Goal: Transaction & Acquisition: Purchase product/service

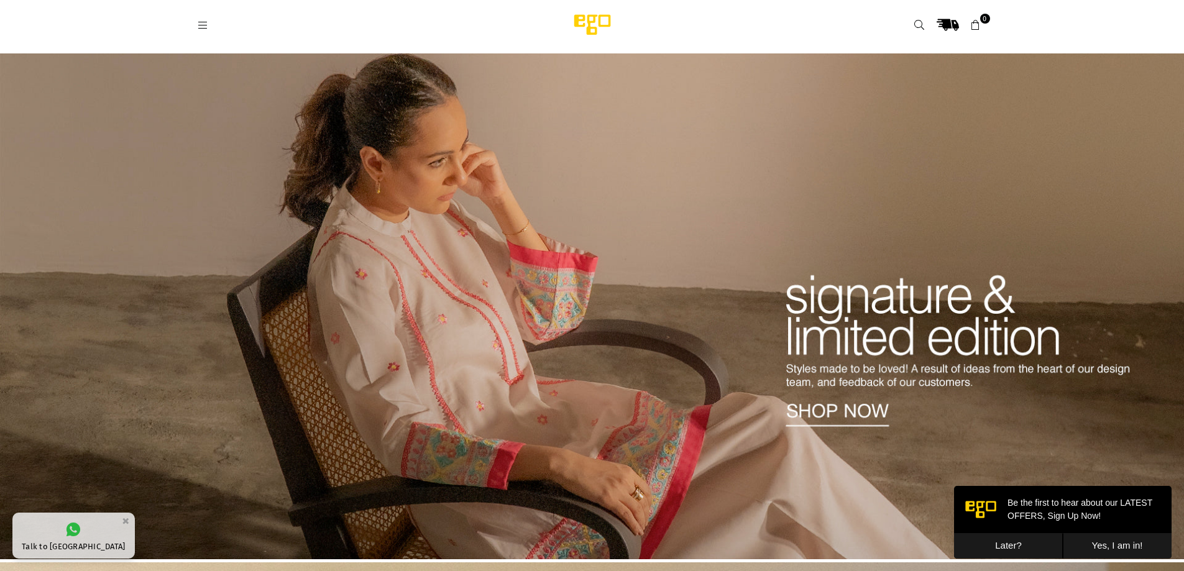
click at [205, 28] on icon at bounding box center [203, 25] width 11 height 11
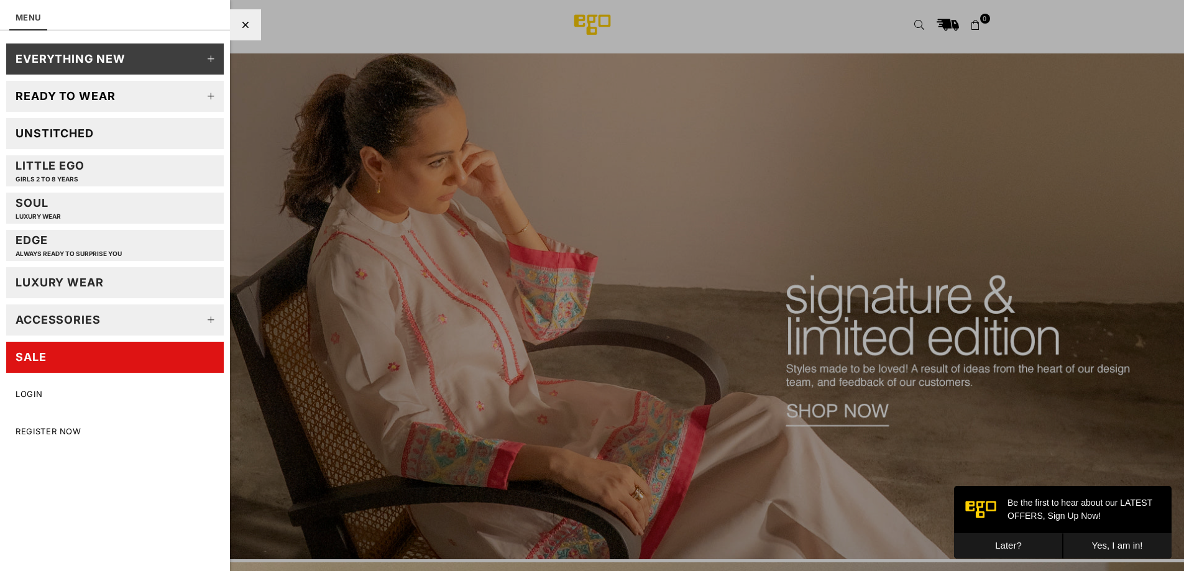
click at [98, 132] on link "Unstitched" at bounding box center [115, 133] width 218 height 31
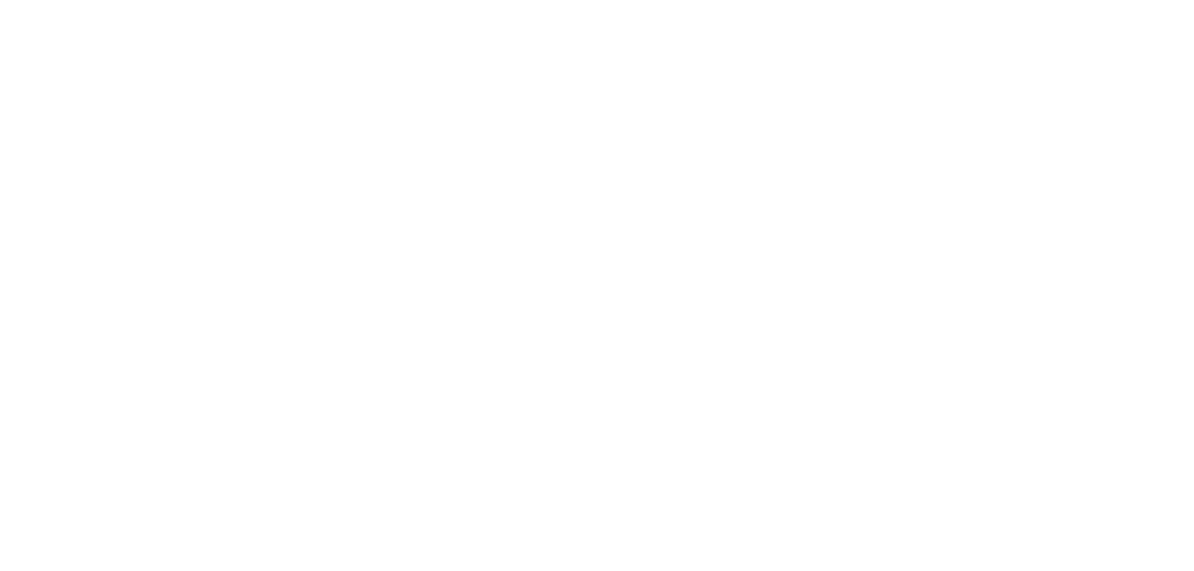
select select "******"
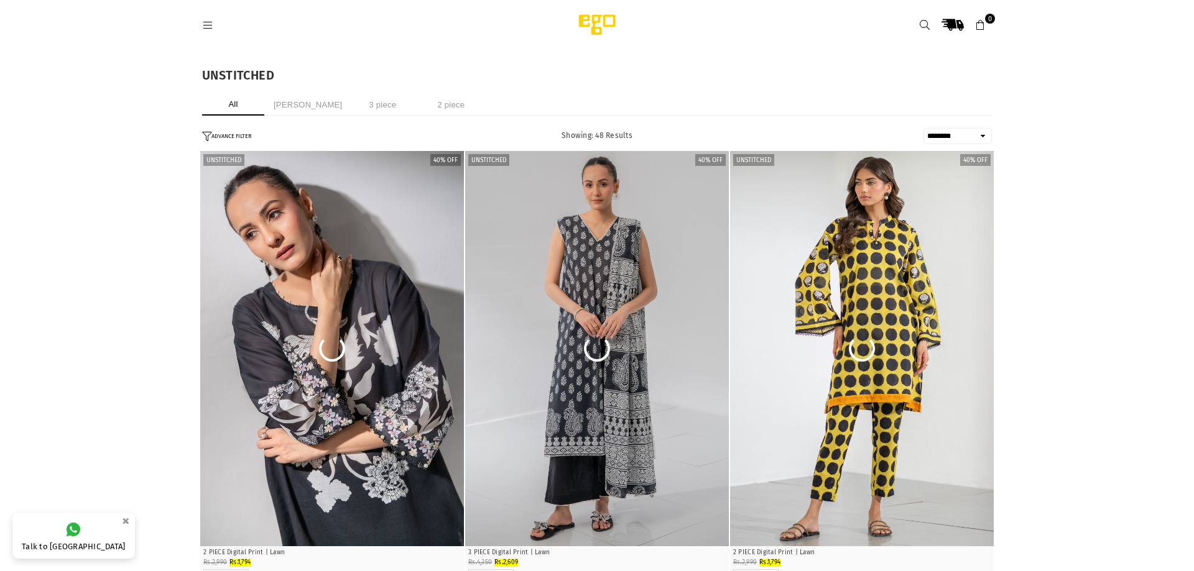
select select "******"
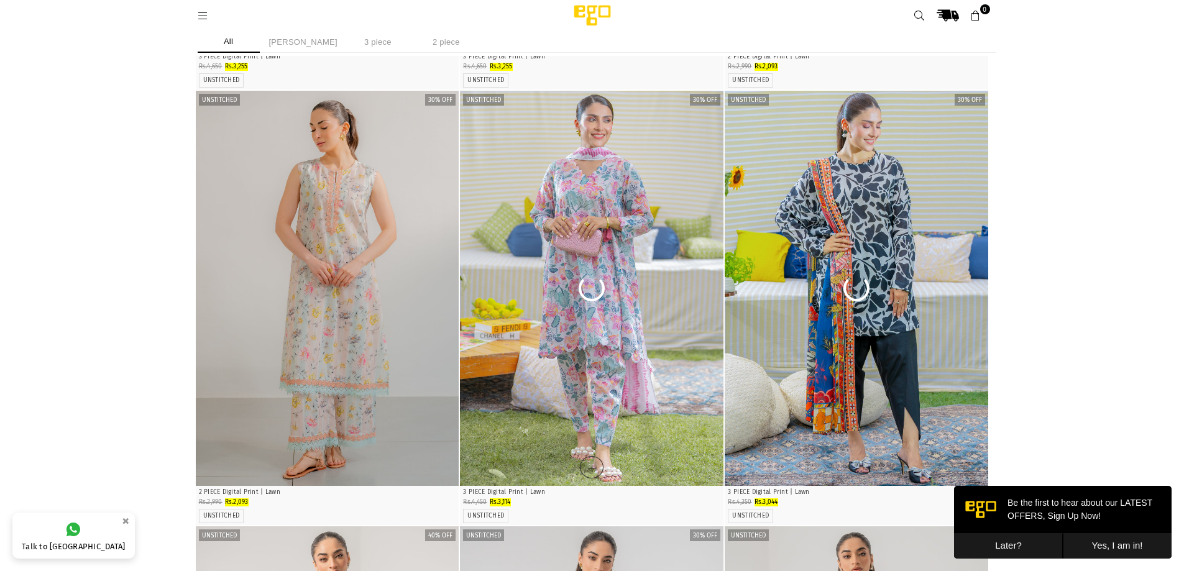
scroll to position [2617, 0]
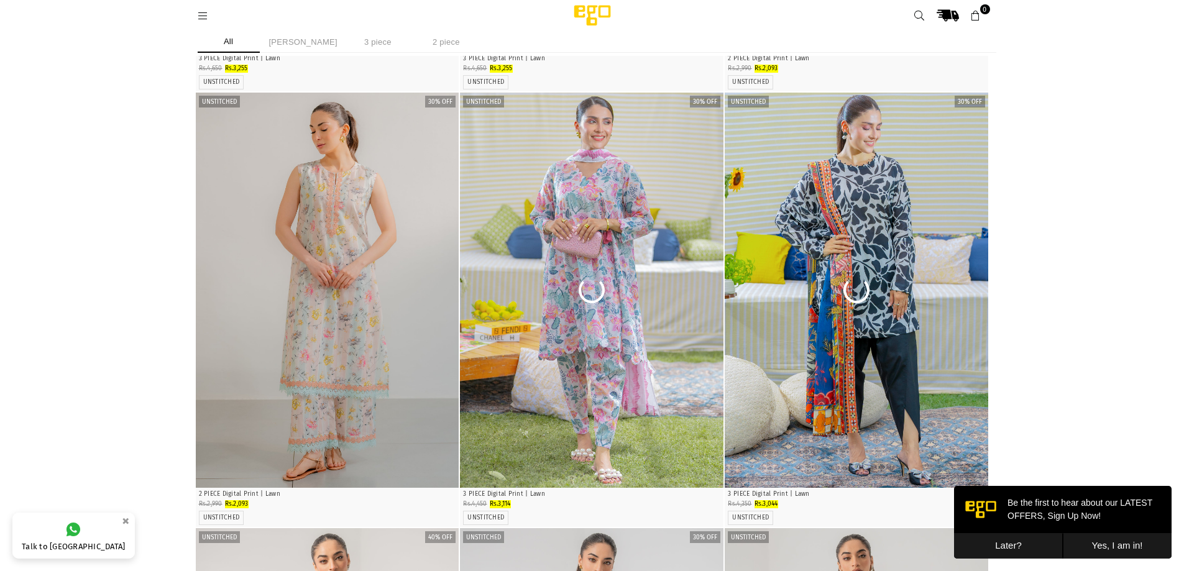
drag, startPoint x: 247, startPoint y: 237, endPoint x: 1148, endPoint y: 251, distance: 901.6
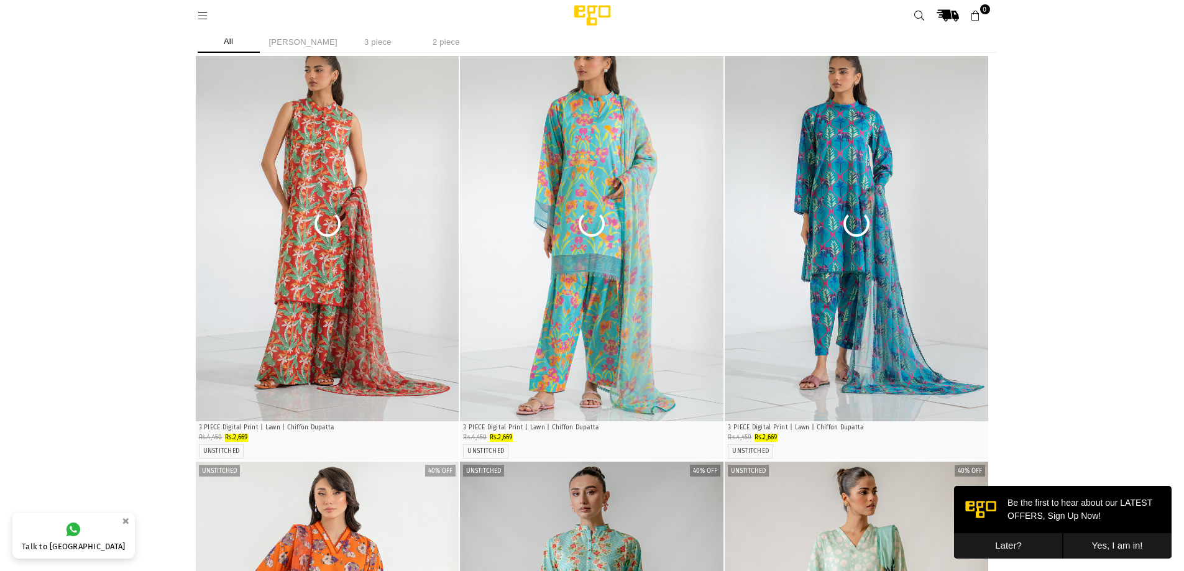
scroll to position [6182, 0]
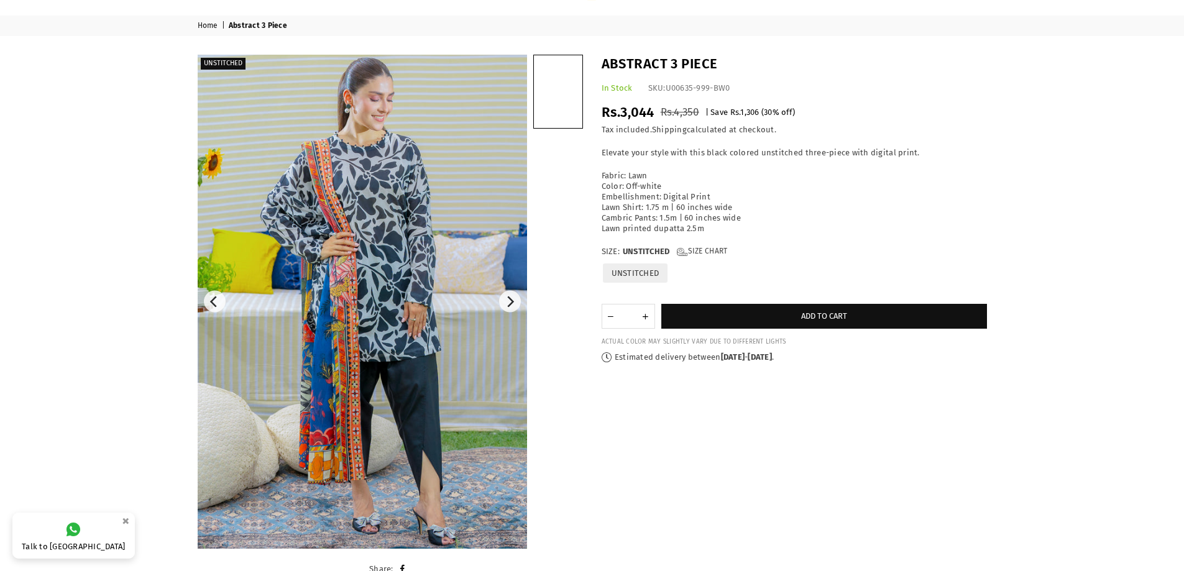
scroll to position [62, 0]
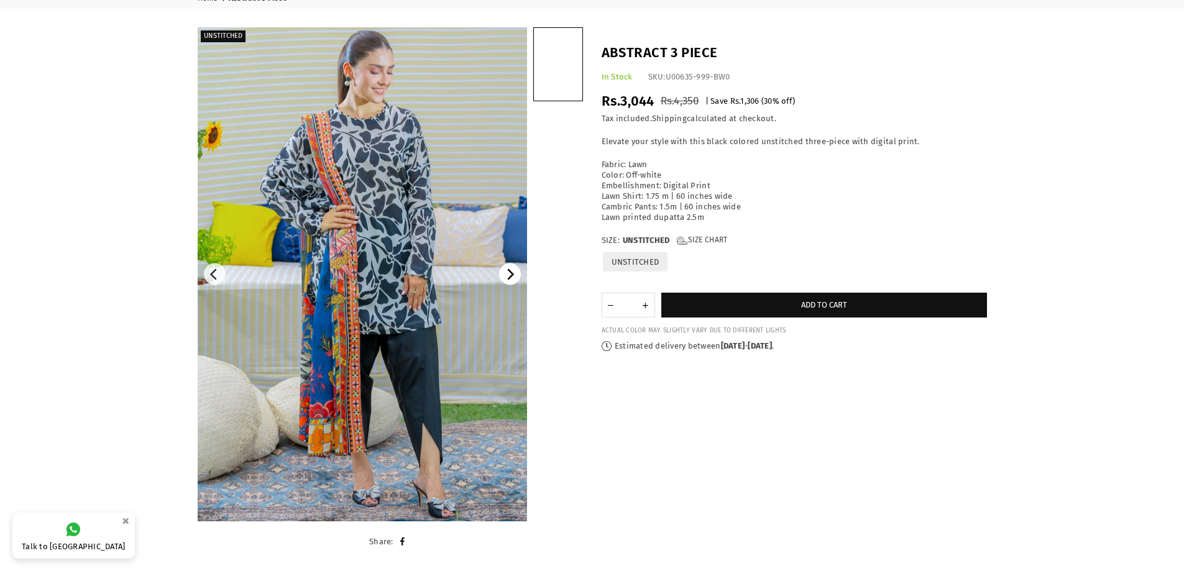
click at [511, 278] on icon "Next" at bounding box center [509, 274] width 11 height 11
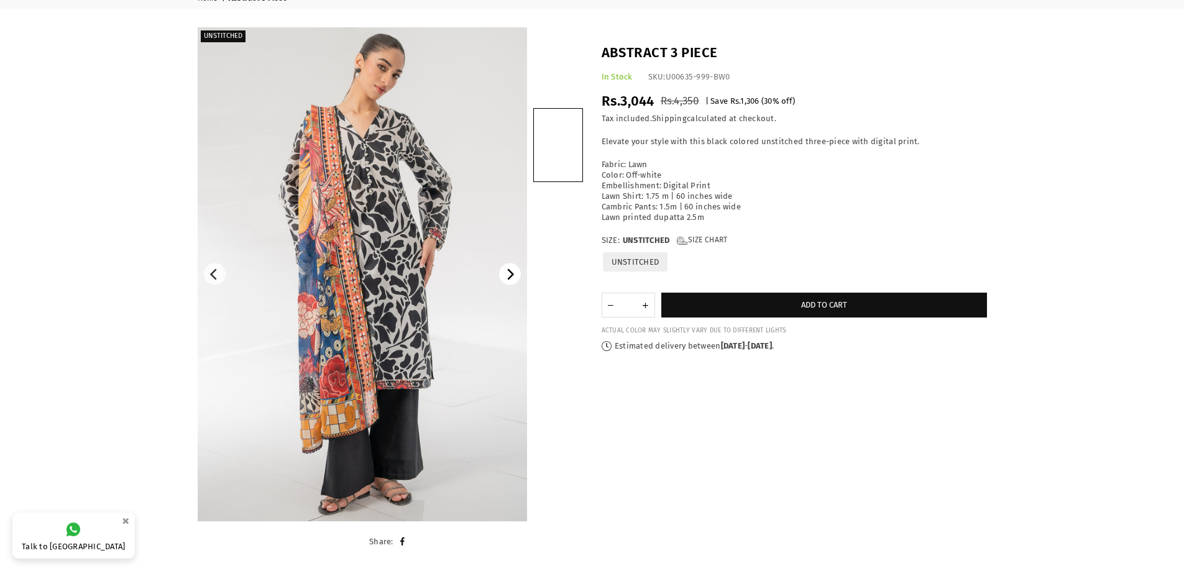
click at [507, 270] on icon "Next" at bounding box center [509, 274] width 11 height 11
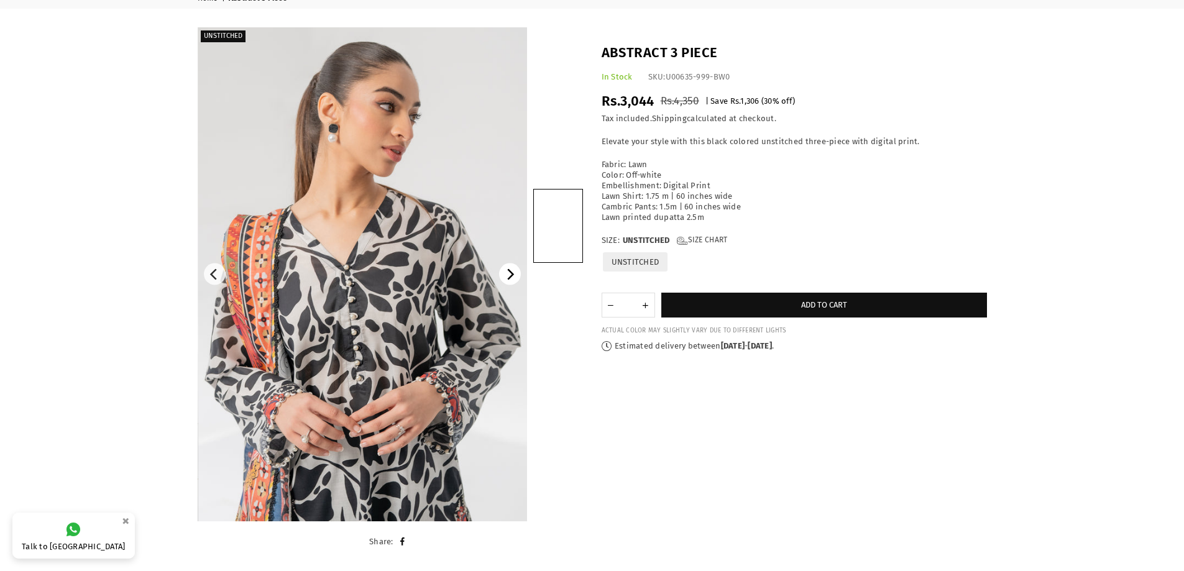
click at [507, 270] on icon "Next" at bounding box center [509, 274] width 11 height 11
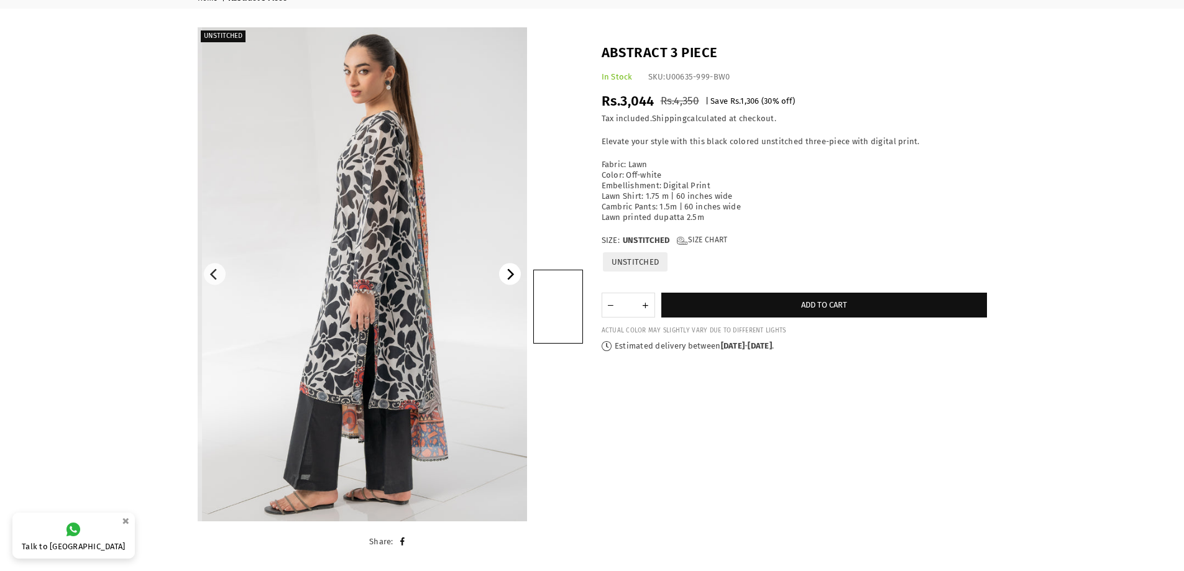
click at [507, 270] on icon "Next" at bounding box center [509, 274] width 11 height 11
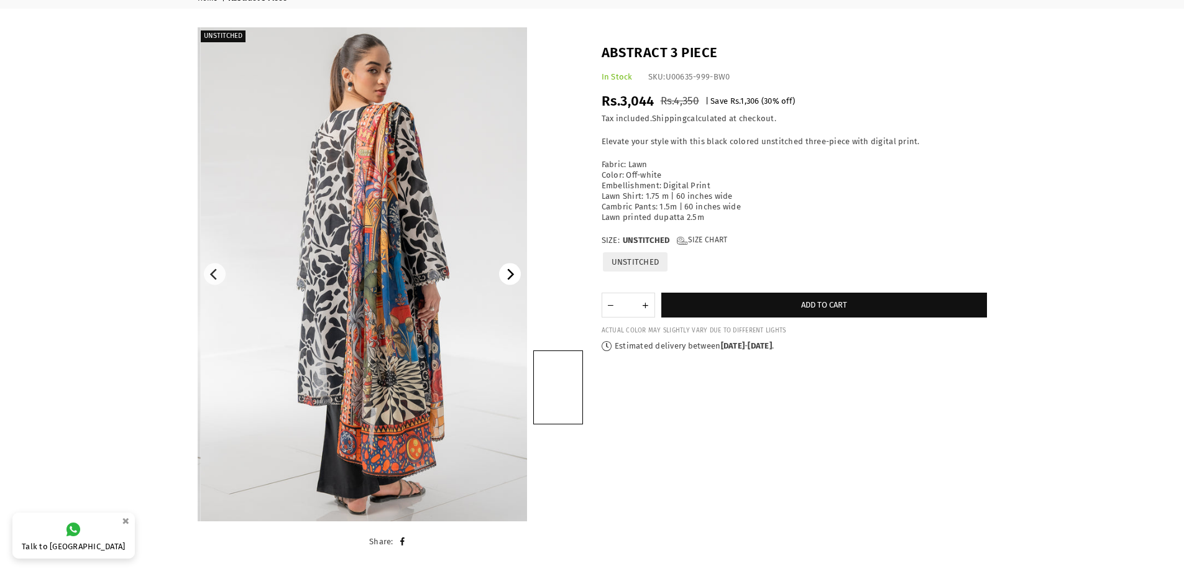
click at [507, 270] on icon "Next" at bounding box center [509, 274] width 11 height 11
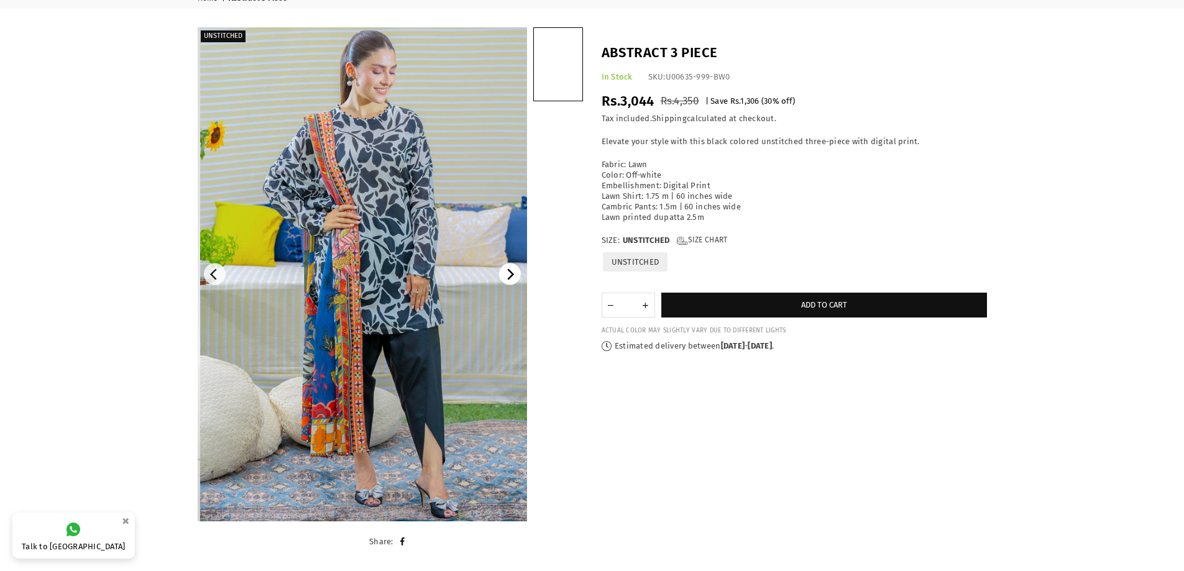
click at [507, 270] on icon "Next" at bounding box center [509, 274] width 11 height 11
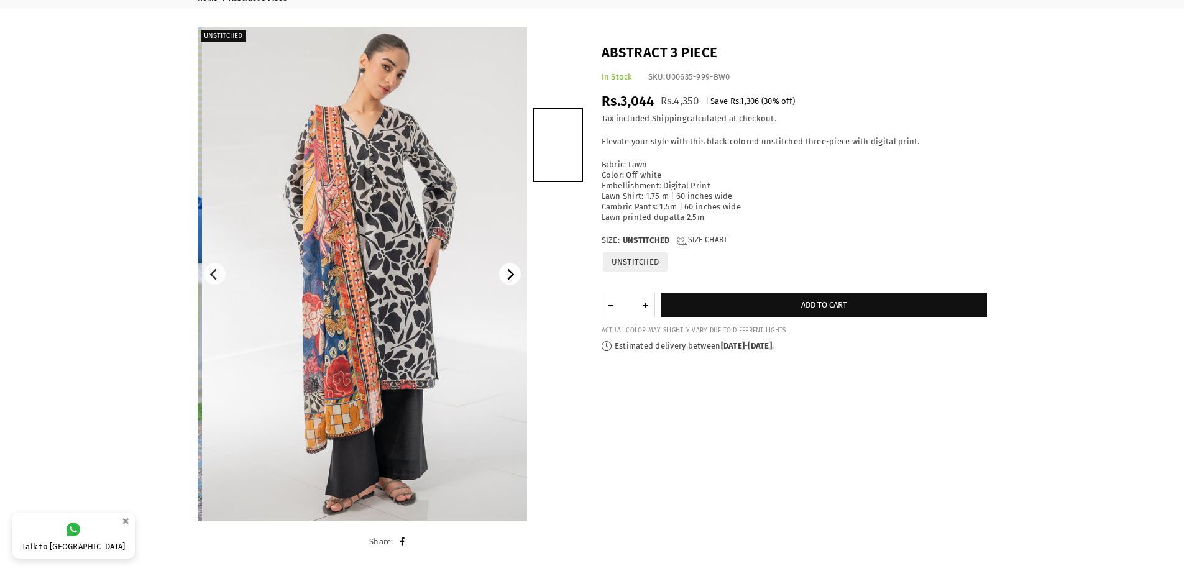
click at [507, 270] on icon "Next" at bounding box center [509, 274] width 11 height 11
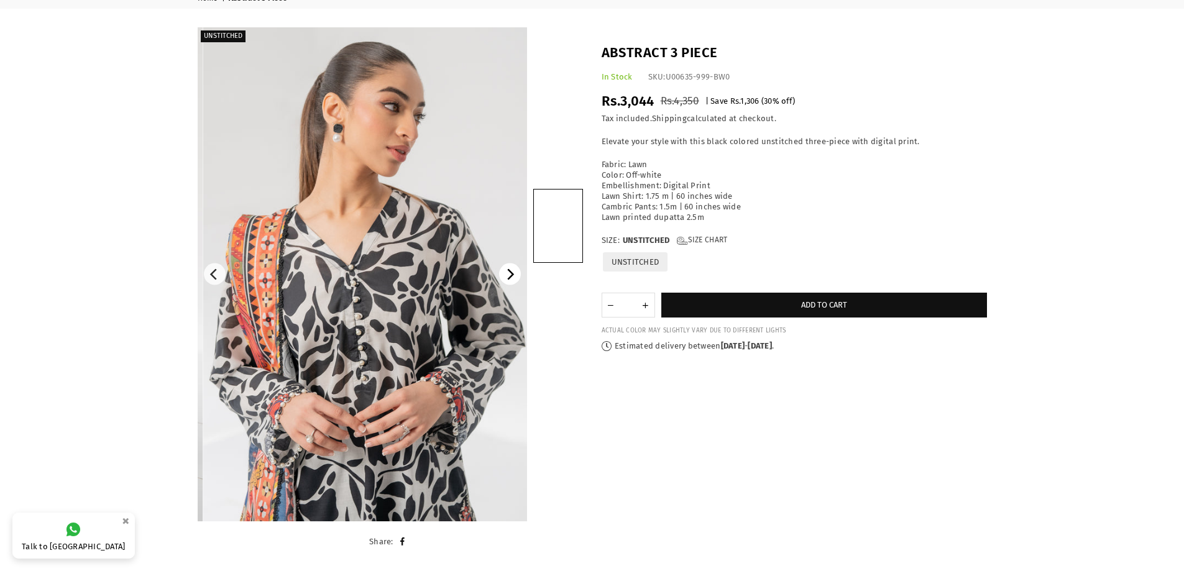
click at [507, 270] on icon "Next" at bounding box center [509, 274] width 11 height 11
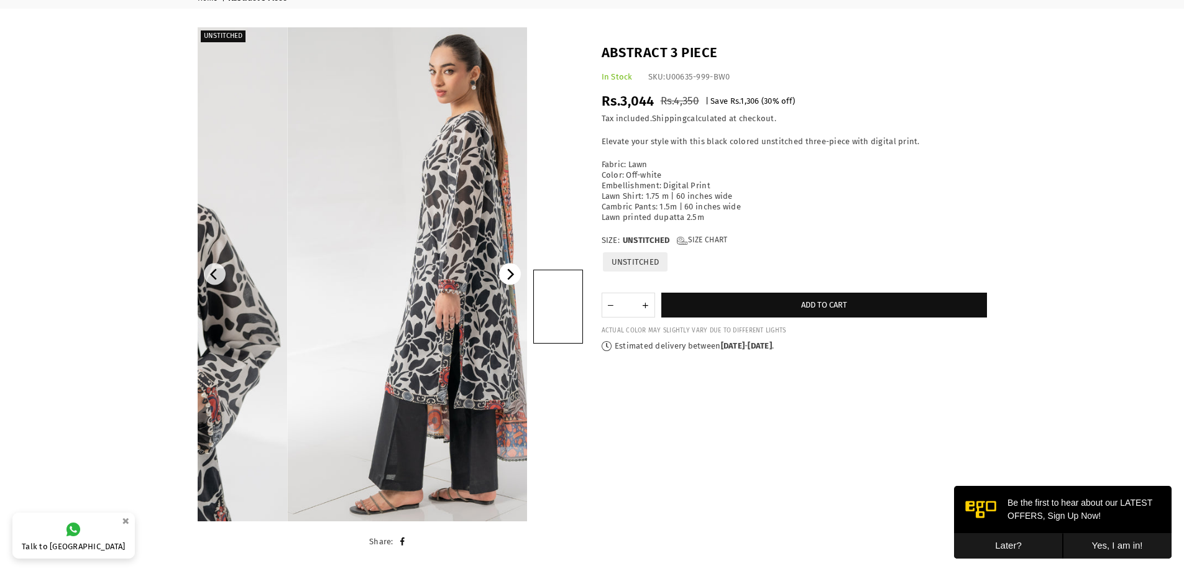
scroll to position [0, 0]
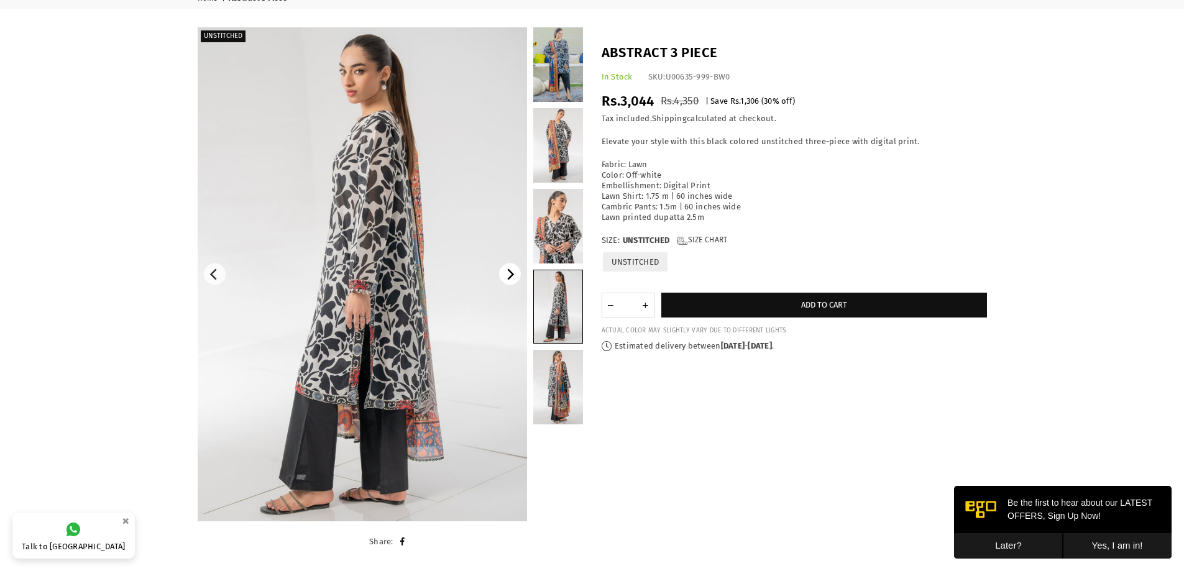
click at [509, 277] on icon "Next" at bounding box center [511, 274] width 7 height 11
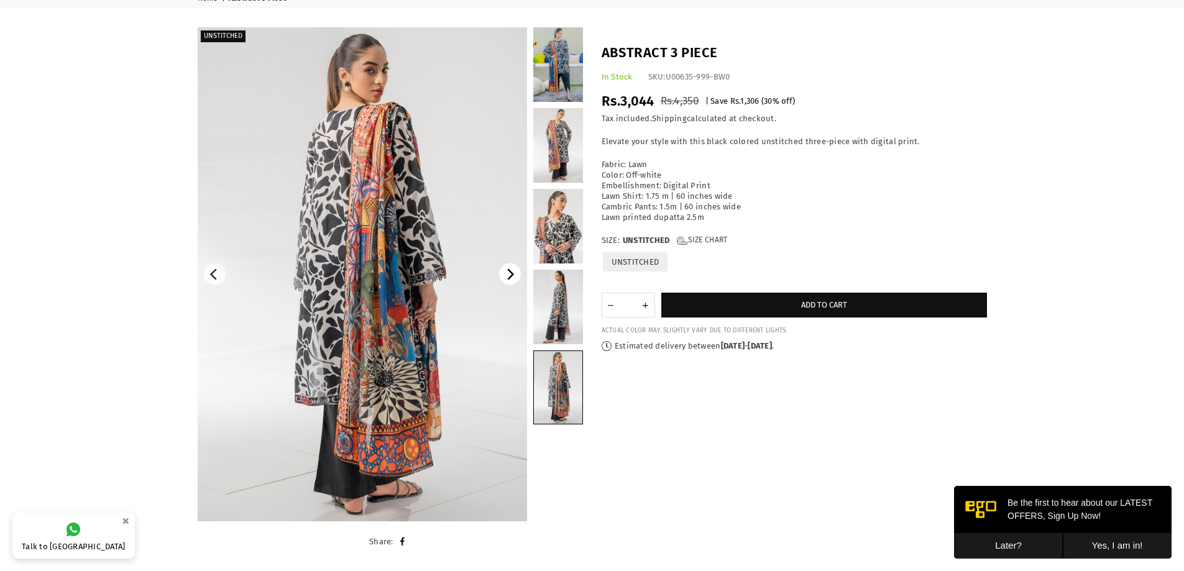
click at [509, 277] on icon "Next" at bounding box center [511, 274] width 7 height 11
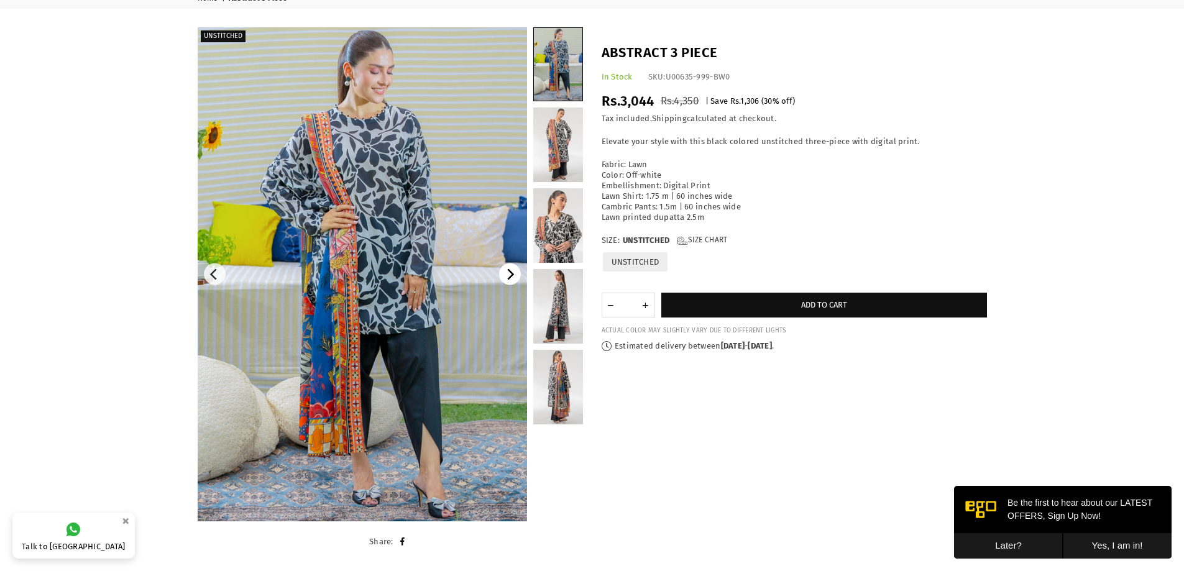
click at [509, 277] on icon "Next" at bounding box center [509, 274] width 11 height 11
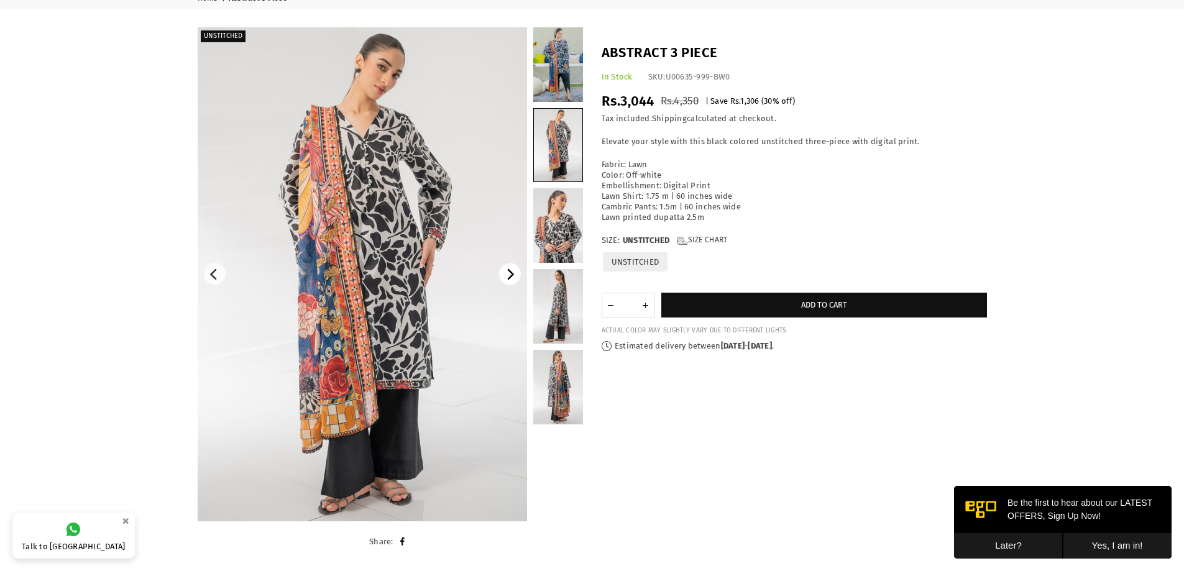
click at [509, 275] on icon "Next" at bounding box center [509, 274] width 11 height 11
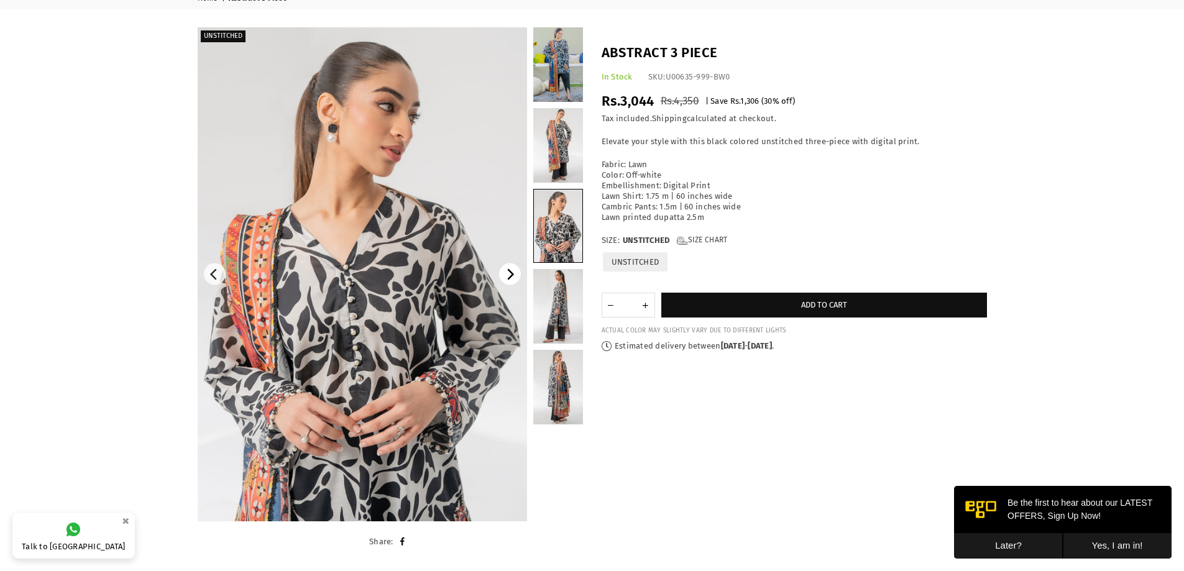
click at [514, 274] on icon "Next" at bounding box center [511, 274] width 7 height 11
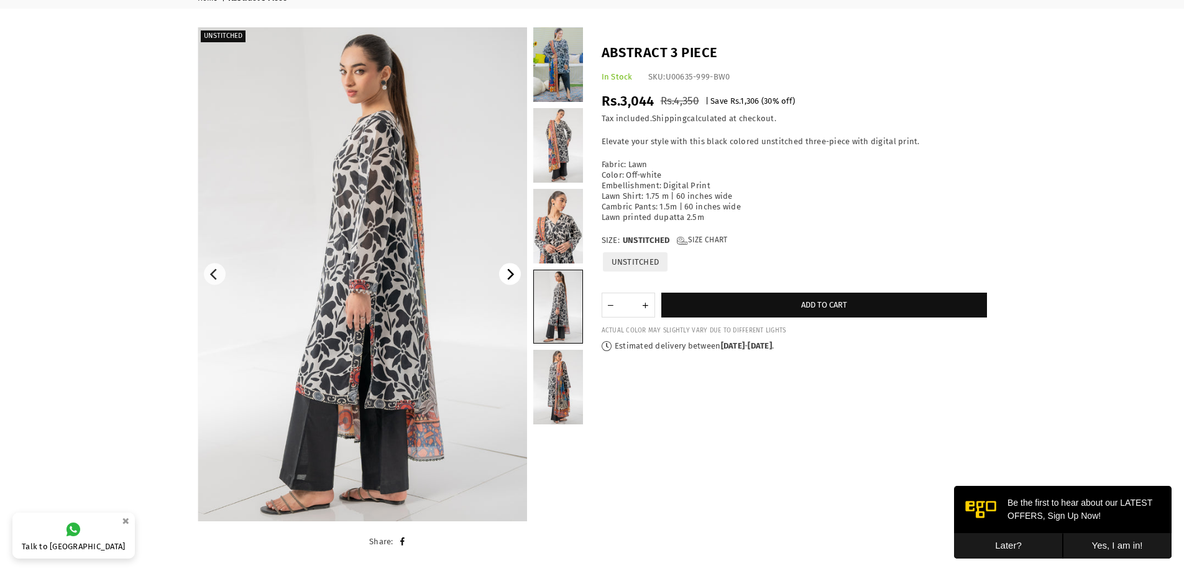
click at [514, 274] on icon "Next" at bounding box center [511, 274] width 7 height 11
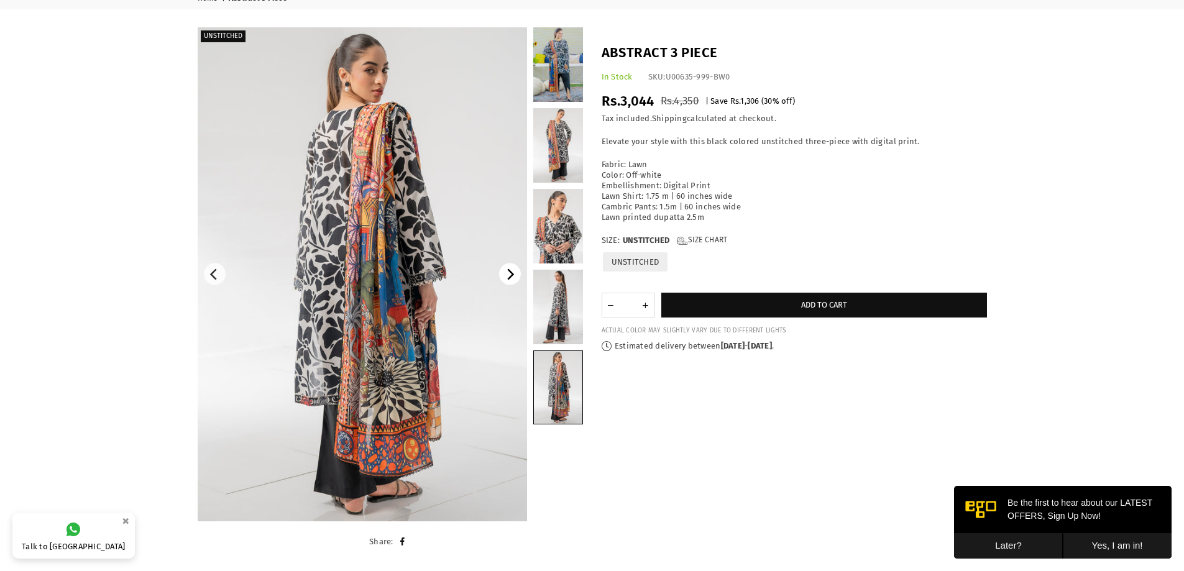
click at [514, 274] on icon "Next" at bounding box center [511, 274] width 7 height 11
